Goal: Transaction & Acquisition: Obtain resource

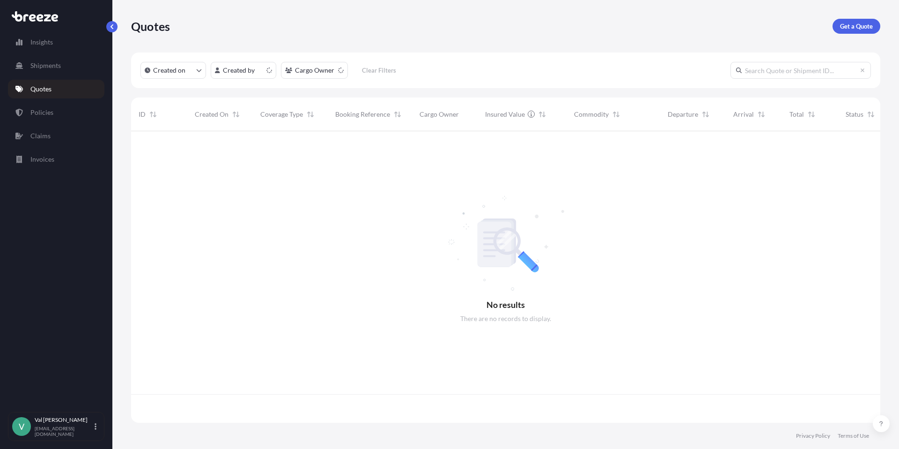
scroll to position [289, 742]
click at [856, 28] on p "Get a Quote" at bounding box center [856, 26] width 33 height 9
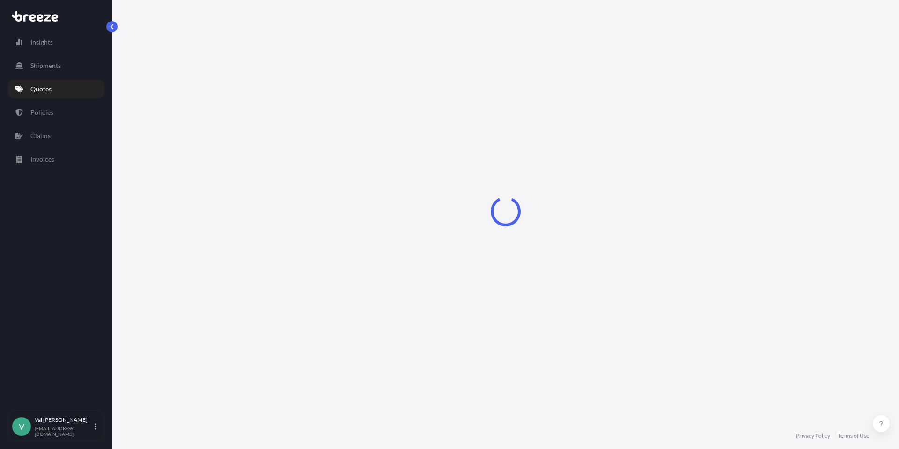
select select "Sea"
select select "1"
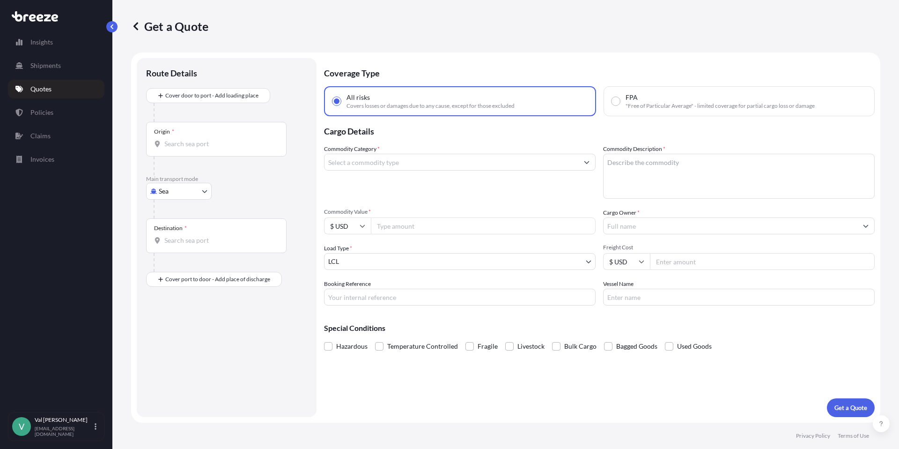
click at [180, 193] on body "Insights Shipments Quotes Policies Claims Invoices V [PERSON_NAME] [PERSON_NAME…" at bounding box center [449, 224] width 899 height 449
click at [181, 245] on div "Road" at bounding box center [179, 249] width 58 height 17
select select "Road"
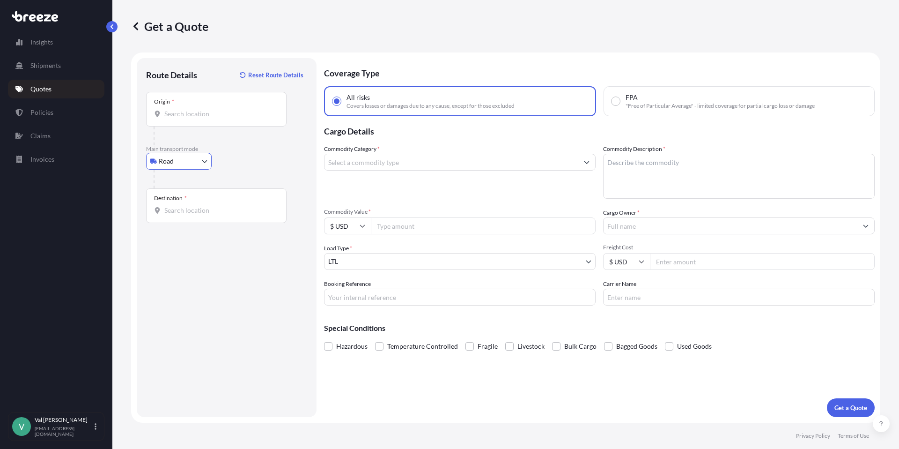
click at [203, 118] on input "Origin *" at bounding box center [219, 113] width 111 height 9
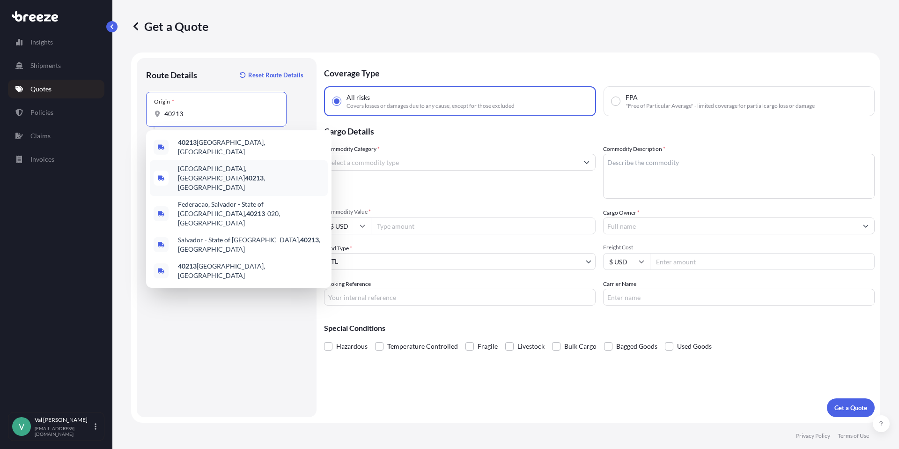
click at [214, 162] on div "[GEOGRAPHIC_DATA] , [GEOGRAPHIC_DATA]" at bounding box center [239, 178] width 178 height 36
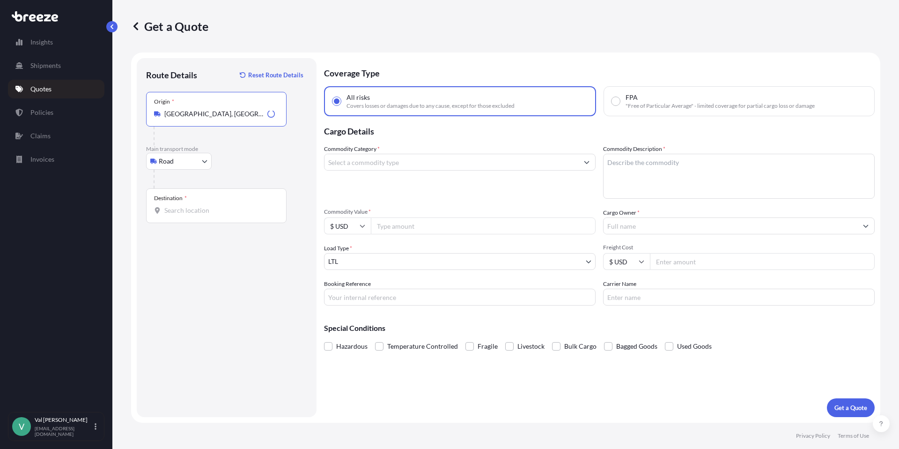
type input "[GEOGRAPHIC_DATA], [GEOGRAPHIC_DATA]"
click at [196, 210] on input "Destination *" at bounding box center [219, 210] width 111 height 9
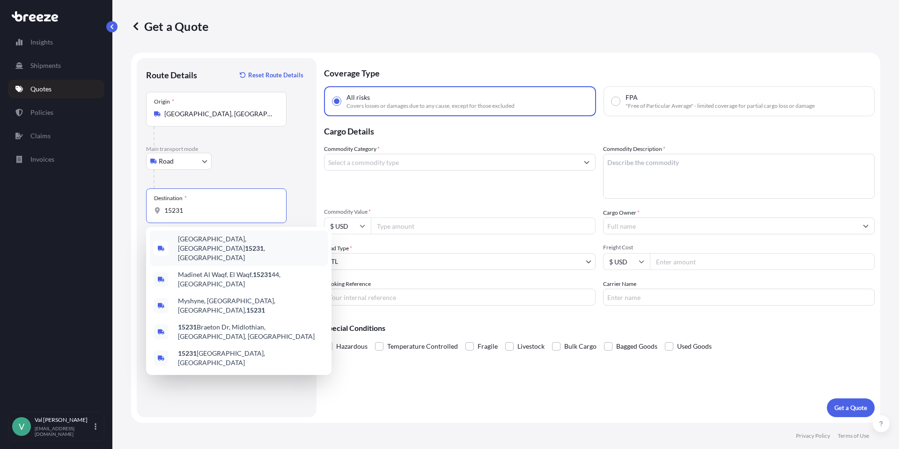
click at [209, 238] on span "[GEOGRAPHIC_DATA], PA 15231 , [GEOGRAPHIC_DATA]" at bounding box center [251, 248] width 146 height 28
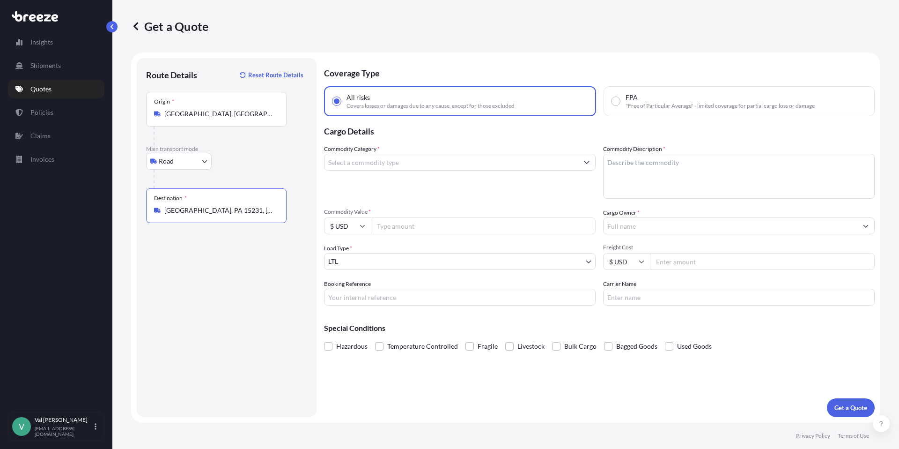
type input "[GEOGRAPHIC_DATA], PA 15231, [GEOGRAPHIC_DATA]"
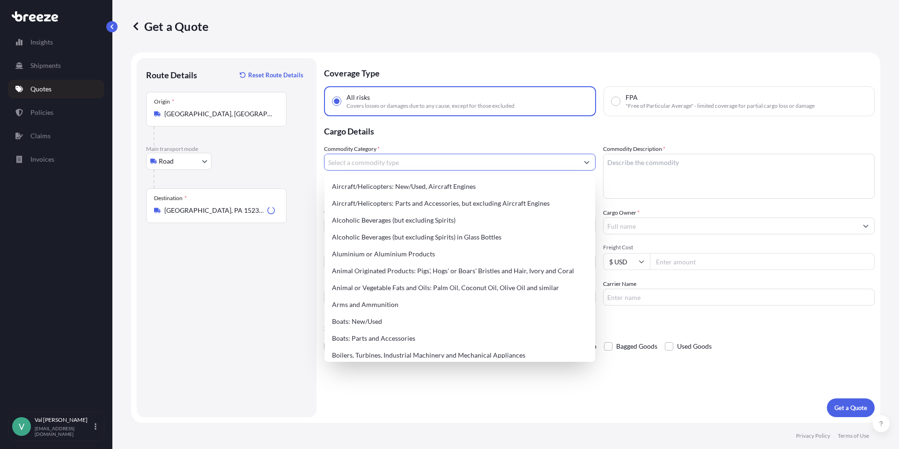
click at [358, 161] on input "Commodity Category *" at bounding box center [452, 162] width 254 height 17
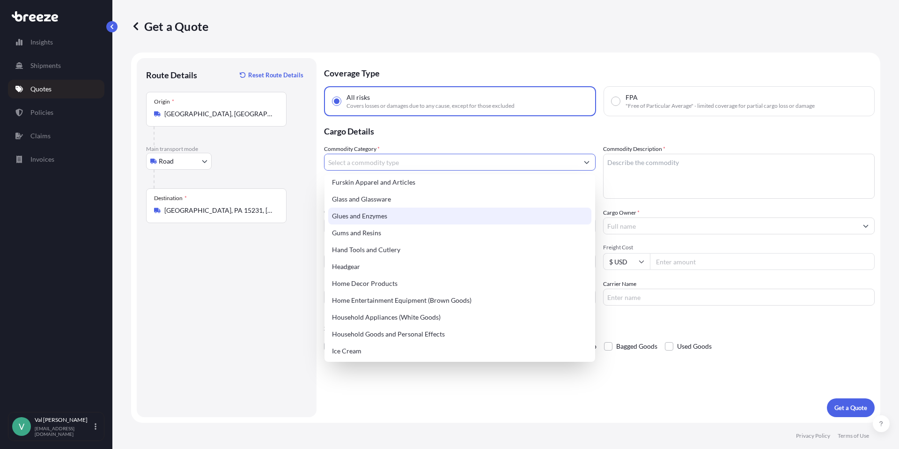
scroll to position [844, 0]
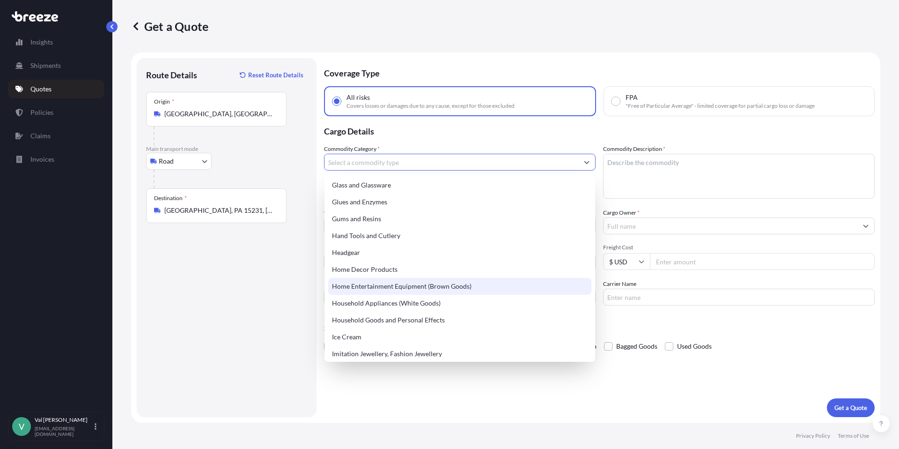
click at [403, 284] on div "Home Entertainment Equipment (Brown Goods)" at bounding box center [459, 286] width 263 height 17
type input "Home Entertainment Equipment (Brown Goods)"
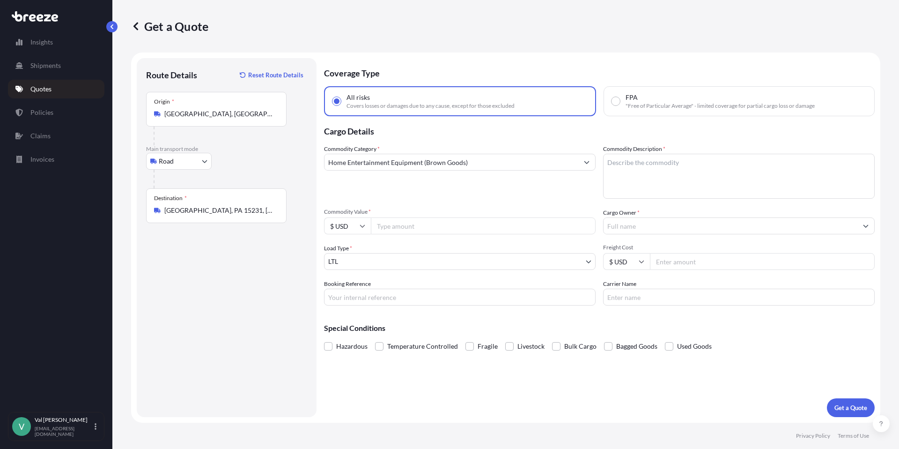
click at [410, 224] on input "Commodity Value *" at bounding box center [483, 225] width 225 height 17
type input "2800"
click at [397, 298] on input "Booking Reference" at bounding box center [460, 296] width 272 height 17
type input "118825"
click at [626, 163] on textarea "Commodity Description *" at bounding box center [739, 176] width 272 height 45
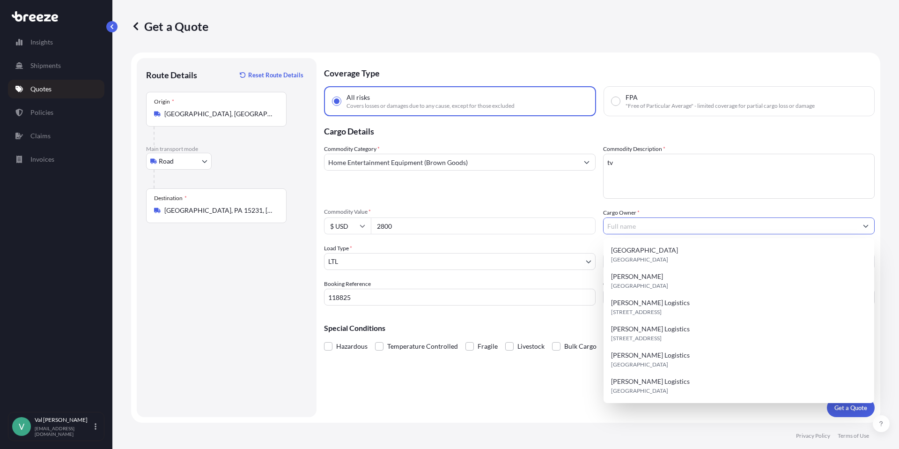
click at [655, 224] on input "Cargo Owner *" at bounding box center [731, 225] width 254 height 17
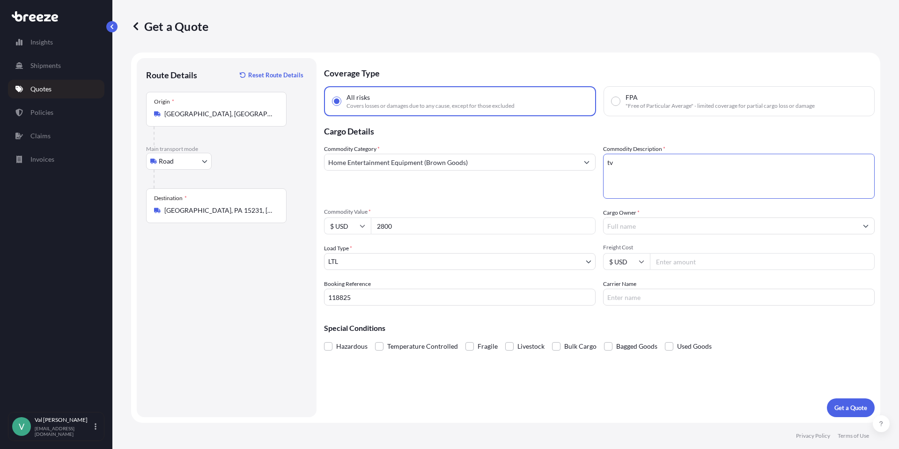
drag, startPoint x: 620, startPoint y: 166, endPoint x: 586, endPoint y: 160, distance: 33.8
click at [586, 160] on div "Commodity Category * Home Entertainment Equipment (Brown Goods) Commodity Descr…" at bounding box center [599, 224] width 551 height 161
type textarea "R"
type textarea "TV"
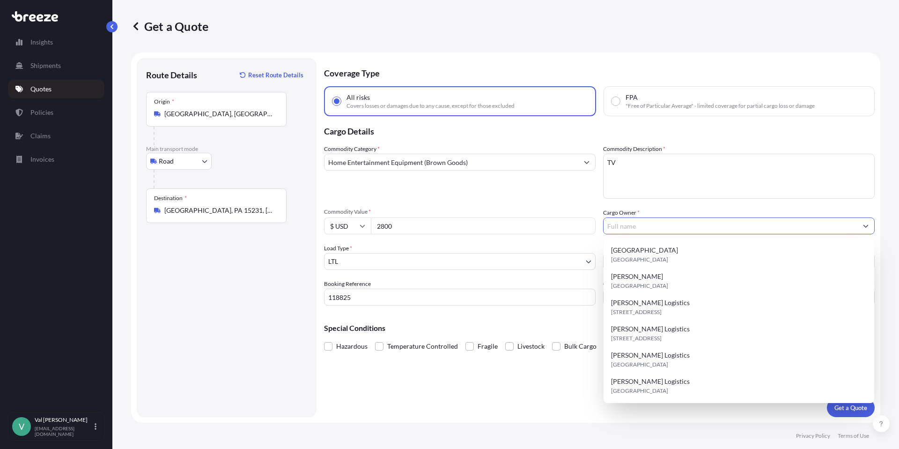
click at [613, 225] on input "Cargo Owner *" at bounding box center [731, 225] width 254 height 17
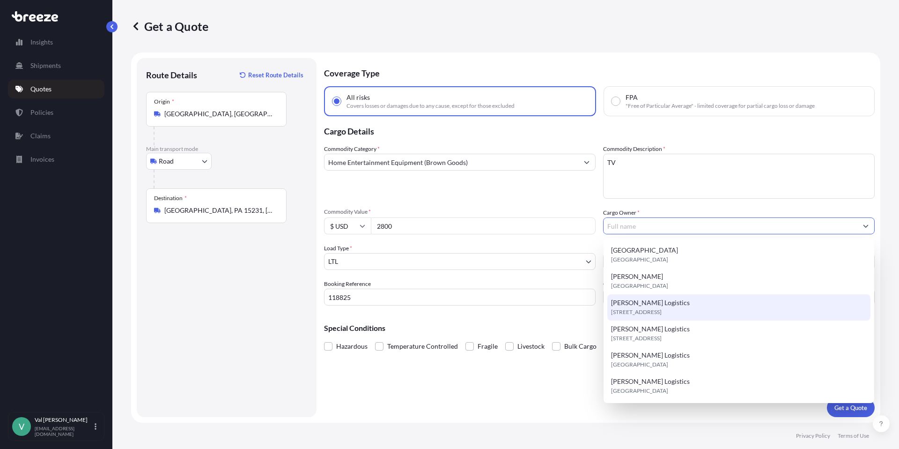
click at [661, 305] on div "[PERSON_NAME] Logistics [STREET_ADDRESS]" at bounding box center [738, 307] width 263 height 26
type input "[PERSON_NAME] Logistics"
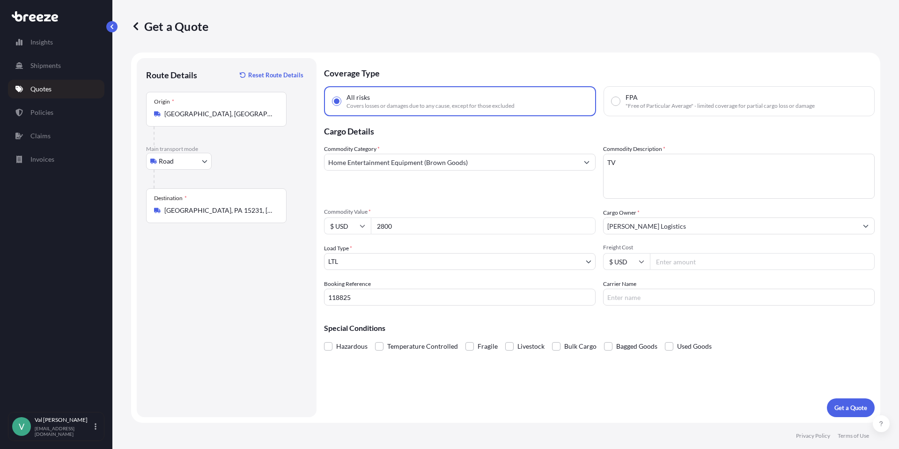
click at [711, 262] on input "Freight Cost" at bounding box center [762, 261] width 225 height 17
type input "385.05"
click at [680, 295] on input "Carrier Name" at bounding box center [739, 296] width 272 height 17
click at [782, 332] on div "Special Conditions Hazardous Temperature Controlled Fragile Livestock Bulk Carg…" at bounding box center [599, 333] width 551 height 40
click at [615, 297] on input "SA" at bounding box center [739, 296] width 272 height 17
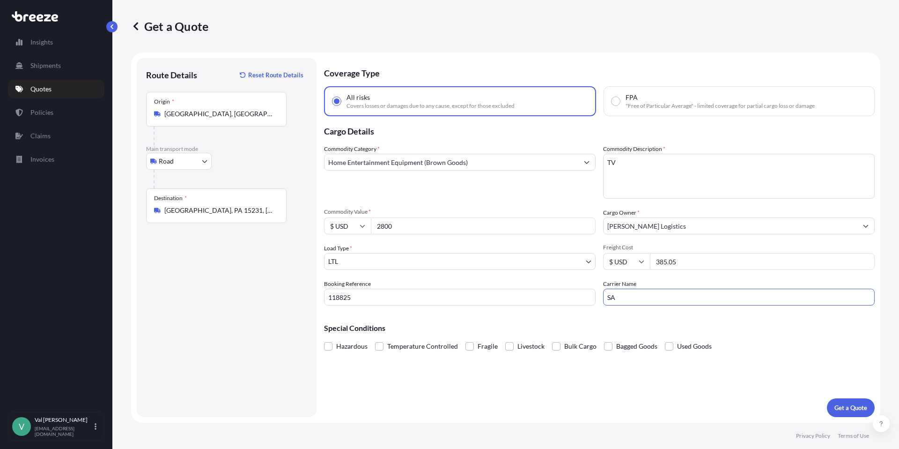
type input "[PERSON_NAME]"
click at [855, 408] on p "Get a Quote" at bounding box center [850, 407] width 33 height 9
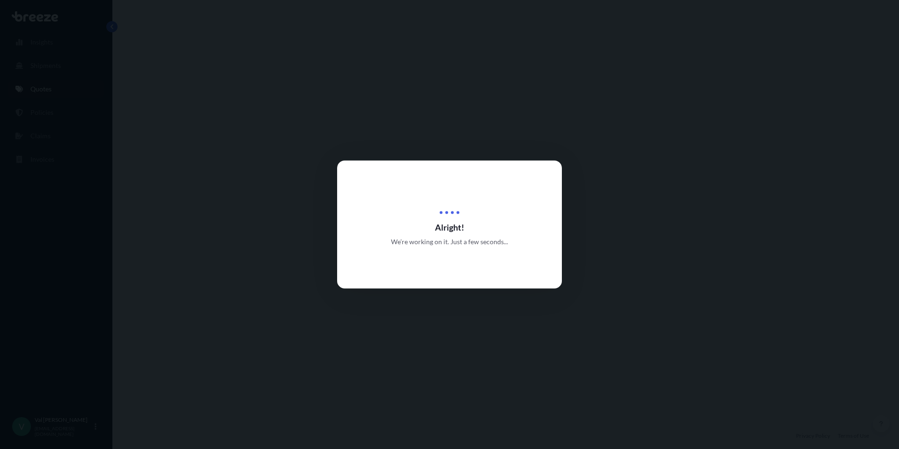
select select "Road"
select select "1"
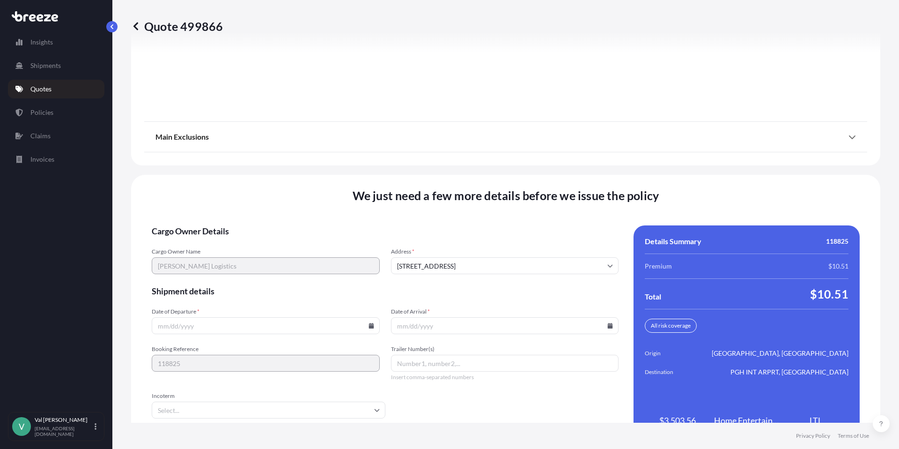
scroll to position [1270, 0]
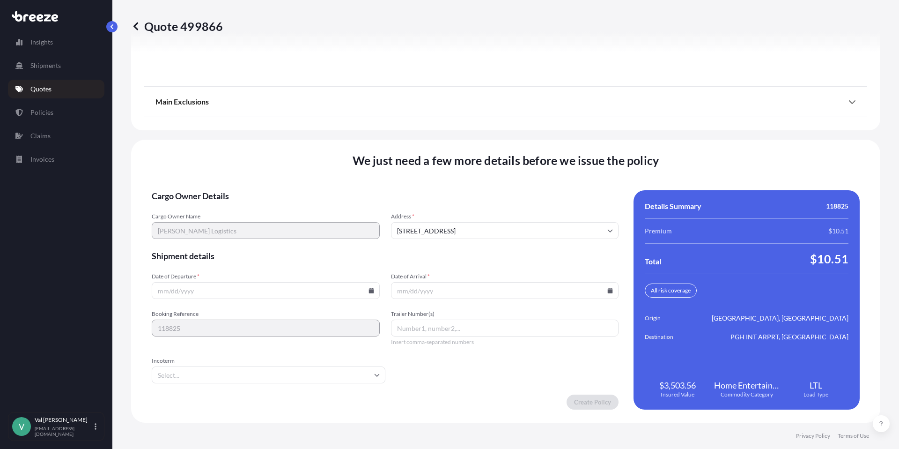
click at [369, 290] on icon at bounding box center [371, 291] width 5 height 6
click at [287, 222] on button "26" at bounding box center [286, 224] width 15 height 15
type input "[DATE]"
click at [608, 291] on icon at bounding box center [610, 291] width 5 height 6
click at [564, 133] on icon at bounding box center [565, 133] width 4 height 6
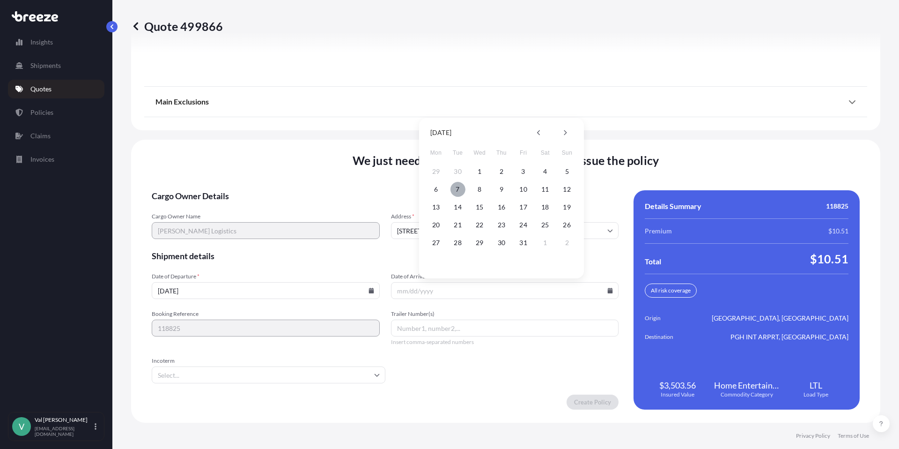
click at [457, 190] on button "7" at bounding box center [457, 189] width 15 height 15
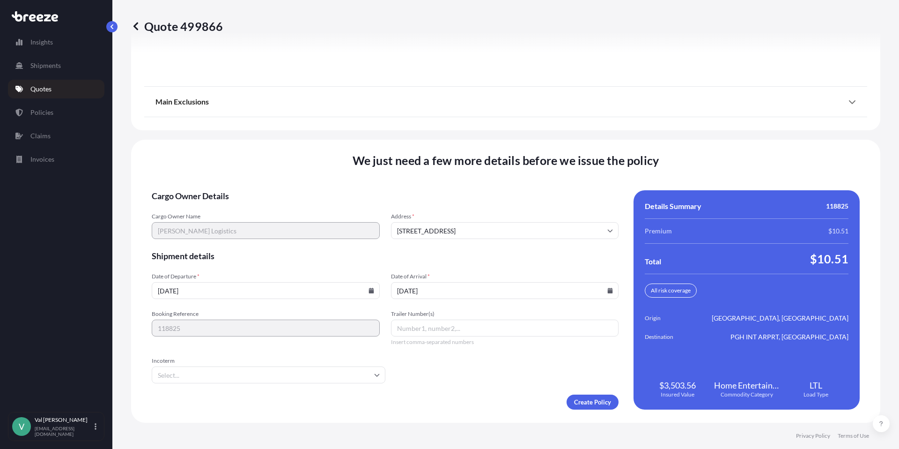
click at [608, 289] on icon at bounding box center [610, 291] width 5 height 6
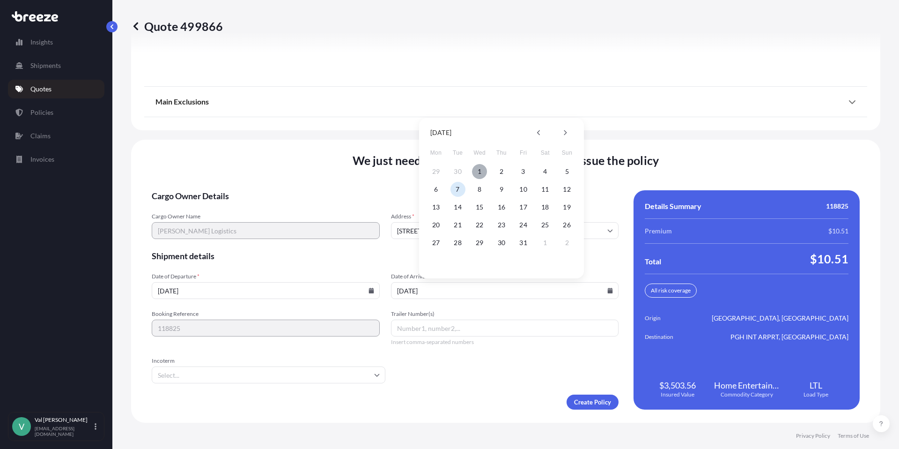
click at [480, 170] on button "1" at bounding box center [479, 171] width 15 height 15
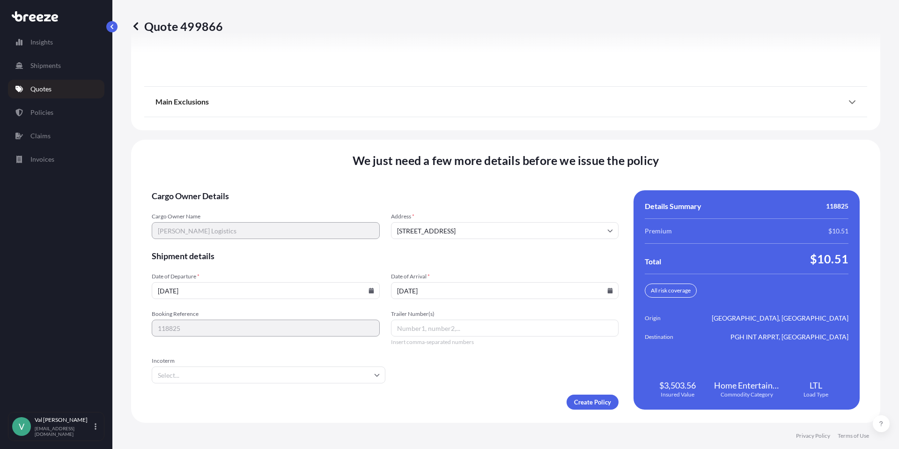
click at [608, 288] on icon at bounding box center [610, 291] width 5 height 6
click at [538, 130] on icon at bounding box center [539, 133] width 4 height 6
click at [458, 241] on button "30" at bounding box center [457, 242] width 15 height 15
type input "[DATE]"
